Goal: Information Seeking & Learning: Learn about a topic

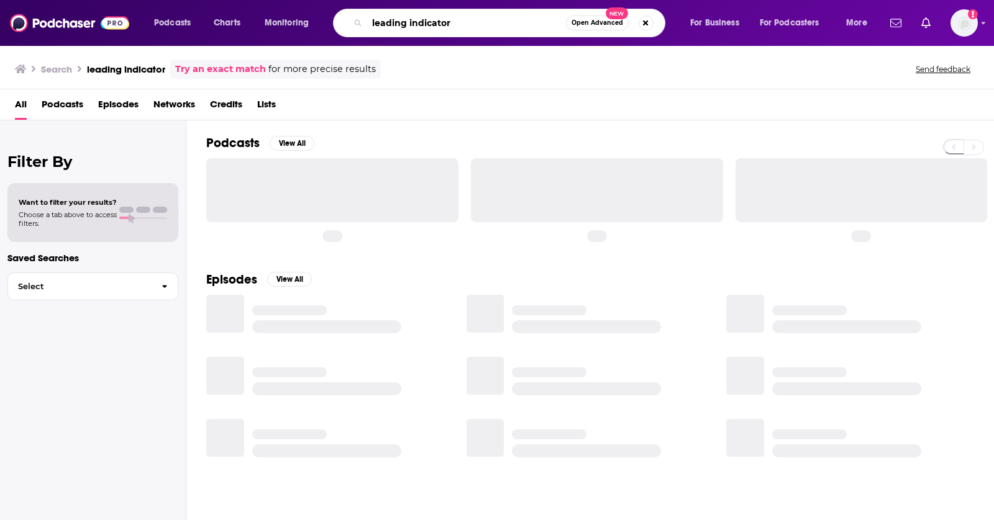
click at [414, 16] on input "leading indicator" at bounding box center [466, 23] width 199 height 20
paste input "Developer Tea"
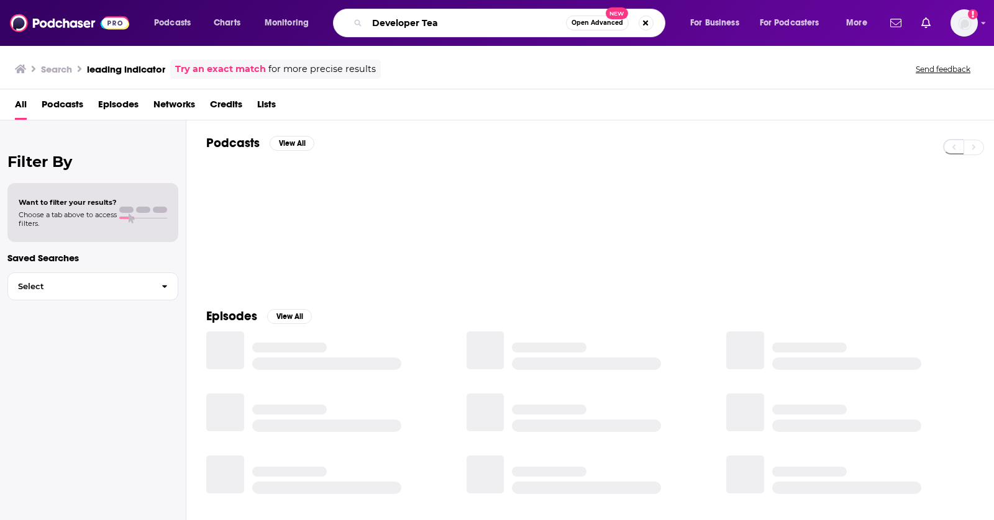
type input "Developer Tea"
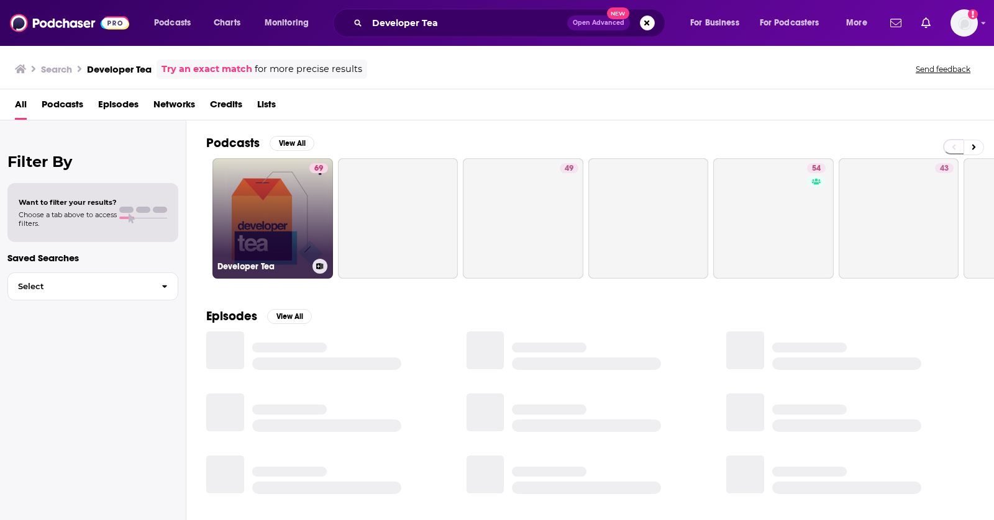
click at [256, 181] on link "69 Developer Tea" at bounding box center [272, 218] width 120 height 120
